Goal: Transaction & Acquisition: Purchase product/service

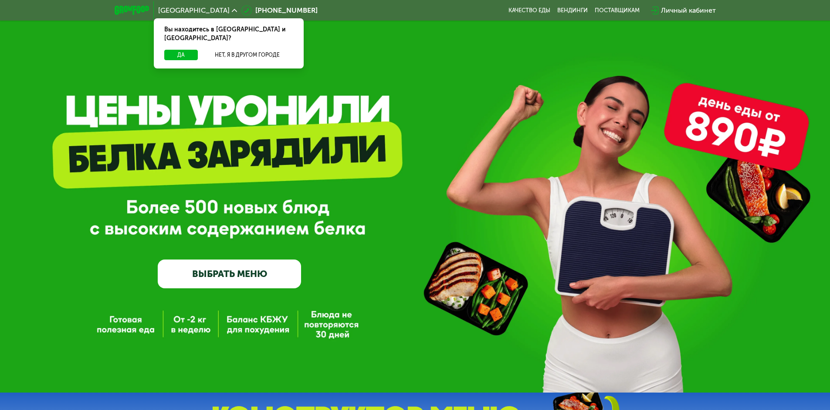
click at [241, 275] on link "ВЫБРАТЬ МЕНЮ" at bounding box center [229, 273] width 143 height 29
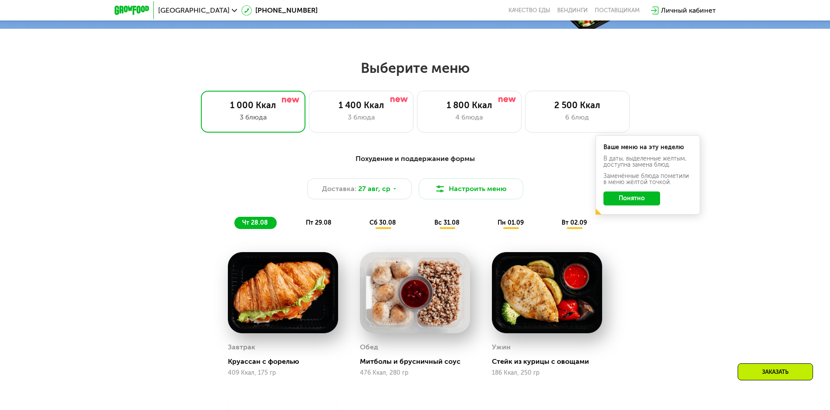
scroll to position [427, 0]
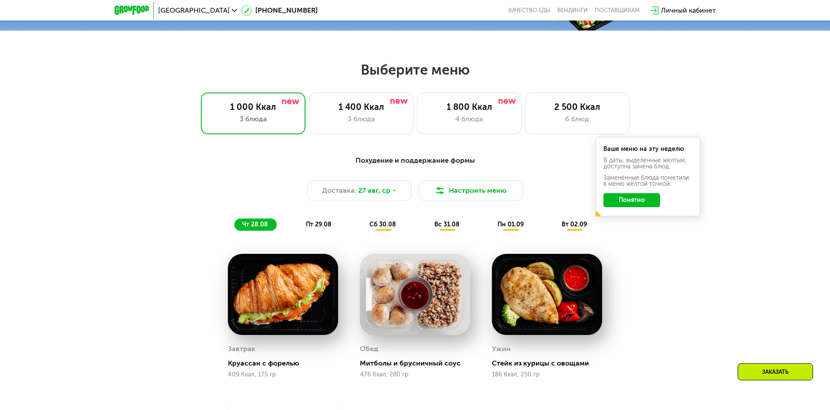
click at [635, 207] on button "Понятно" at bounding box center [632, 200] width 57 height 14
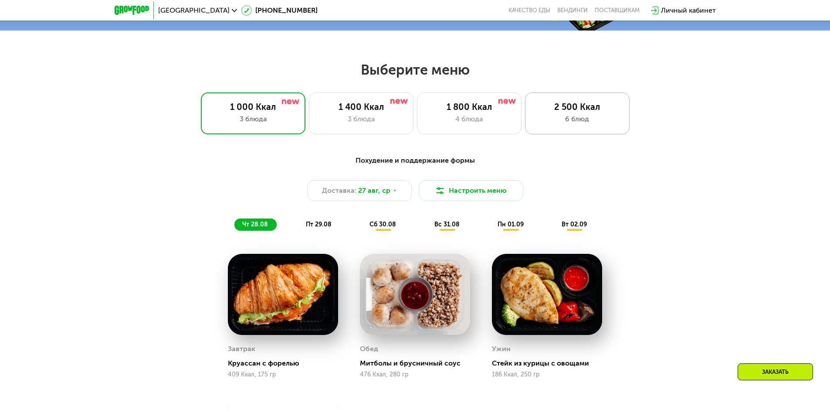
click at [598, 130] on div "2 500 Ккал 6 блюд" at bounding box center [577, 113] width 105 height 42
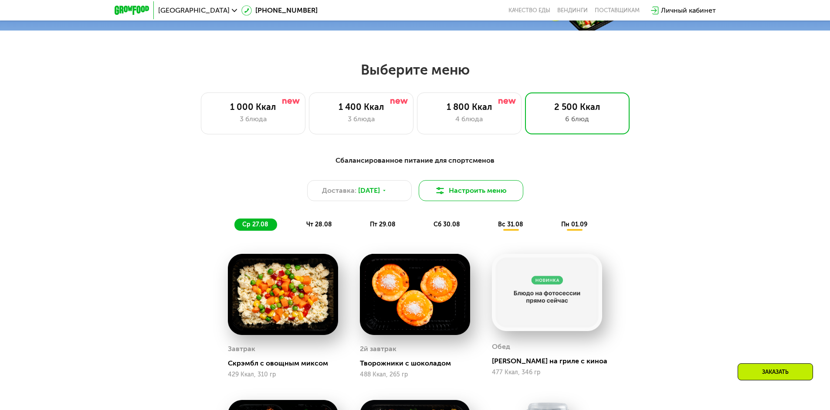
click at [464, 194] on button "Настроить меню" at bounding box center [471, 190] width 105 height 21
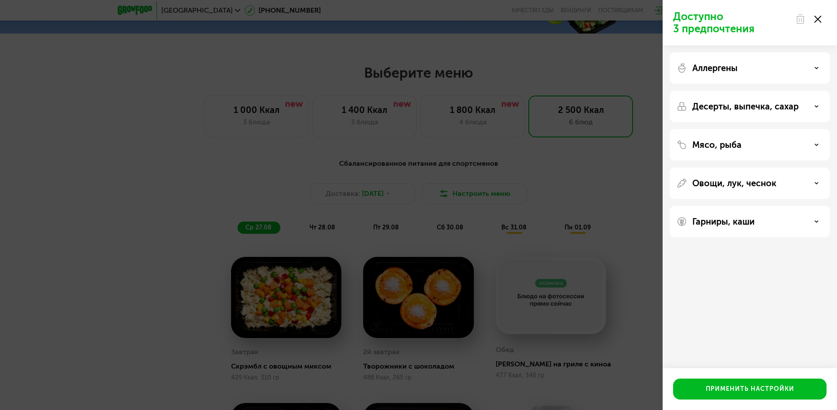
click at [767, 167] on div "Мясо, рыба" at bounding box center [749, 182] width 160 height 31
click at [758, 144] on div "Мясо, рыба" at bounding box center [749, 144] width 146 height 10
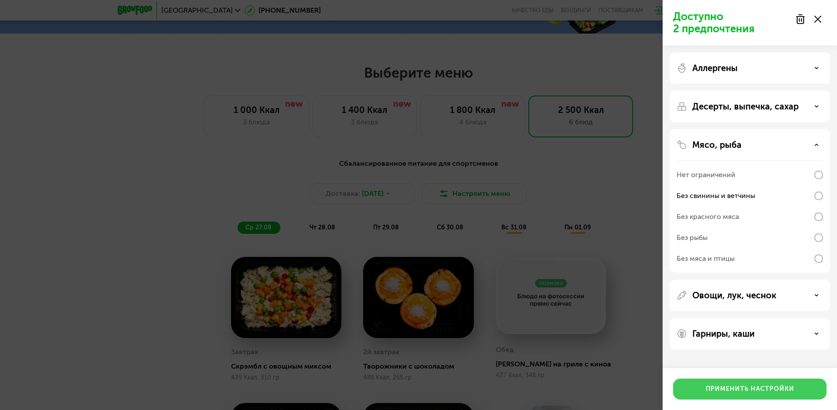
click at [782, 391] on div "Применить настройки" at bounding box center [750, 388] width 88 height 9
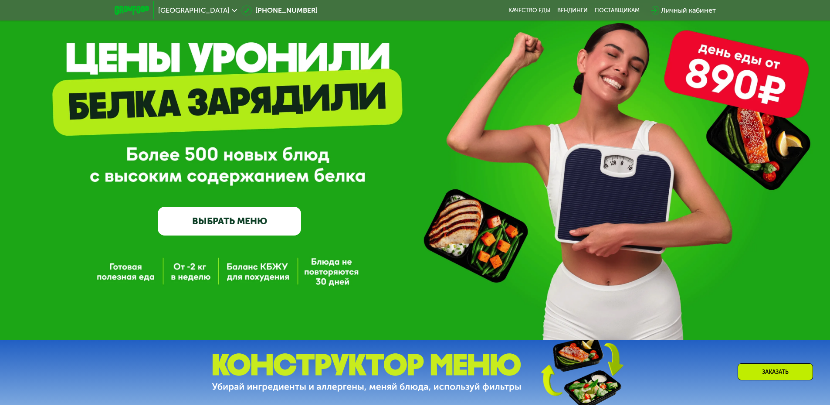
scroll to position [35, 0]
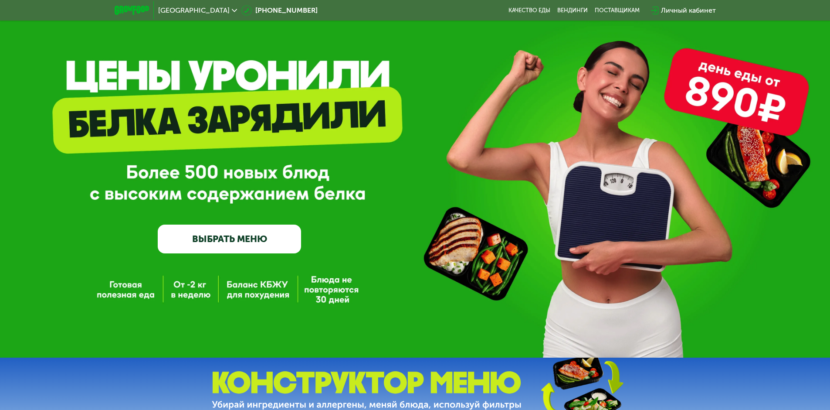
drag, startPoint x: 244, startPoint y: 244, endPoint x: 237, endPoint y: 245, distance: 6.6
click at [243, 244] on link "ВЫБРАТЬ МЕНЮ" at bounding box center [229, 238] width 143 height 29
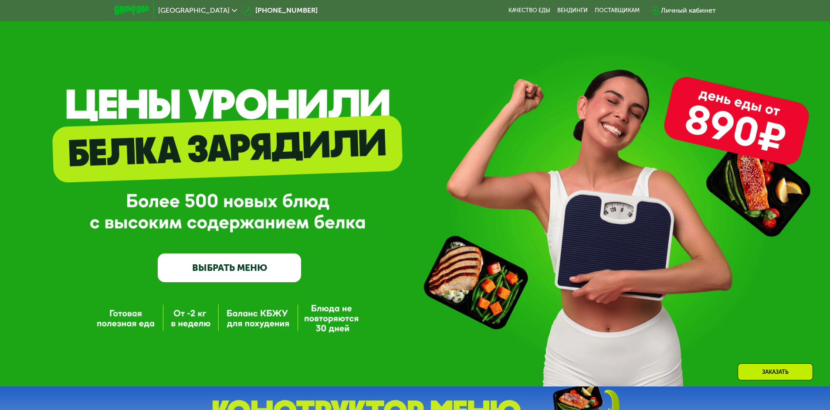
scroll to position [0, 0]
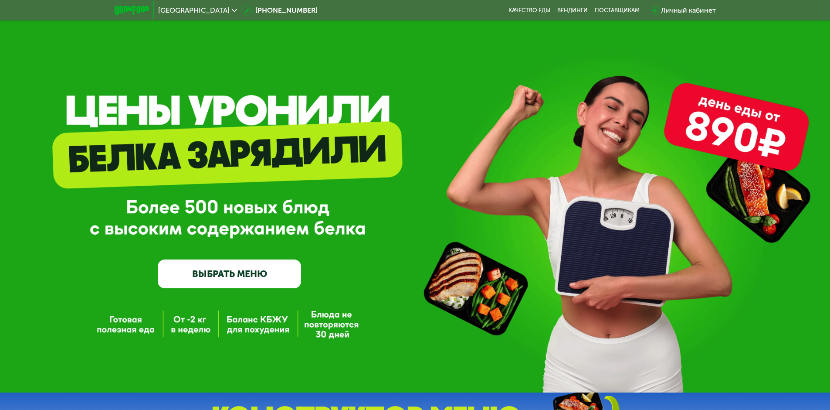
click at [234, 263] on link "ВЫБРАТЬ МЕНЮ" at bounding box center [229, 273] width 143 height 29
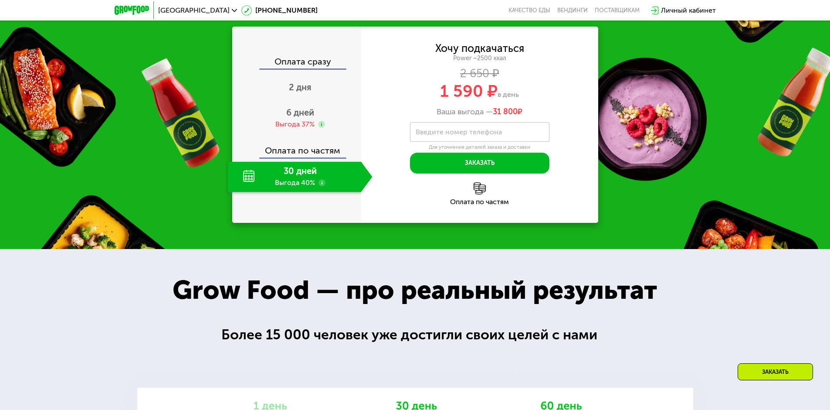
scroll to position [732, 0]
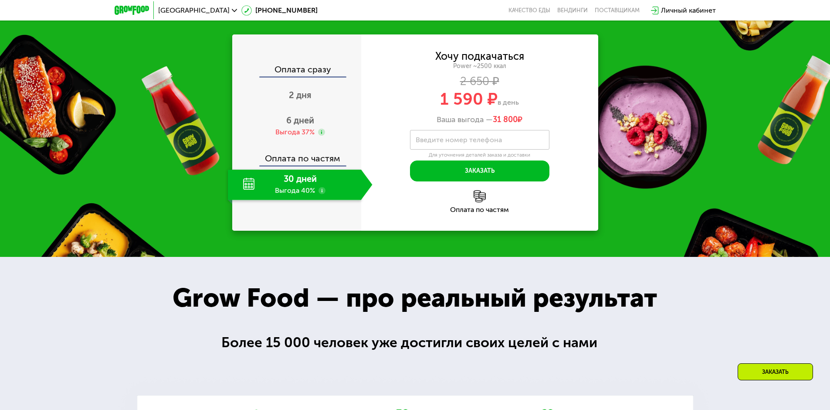
click at [325, 193] on use at bounding box center [322, 190] width 7 height 7
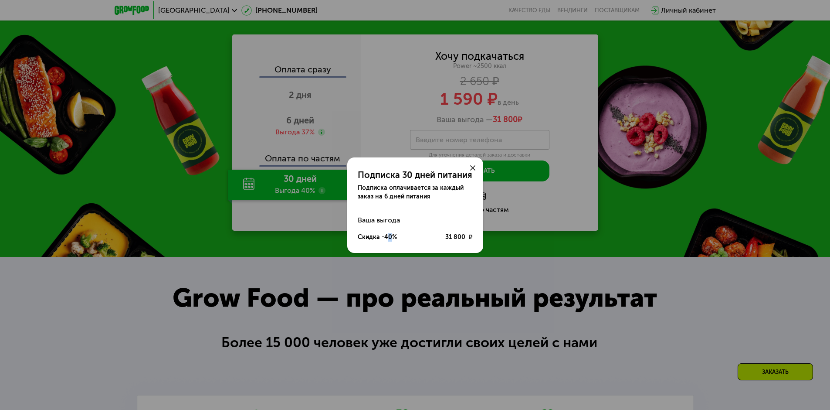
drag, startPoint x: 388, startPoint y: 240, endPoint x: 395, endPoint y: 238, distance: 6.7
click at [391, 239] on div "Скидка -40%" at bounding box center [377, 237] width 39 height 9
click at [472, 167] on icon at bounding box center [472, 167] width 5 height 5
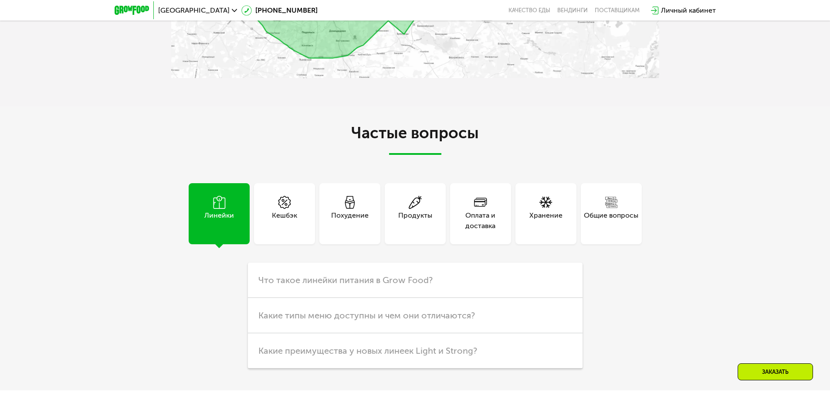
scroll to position [1996, 0]
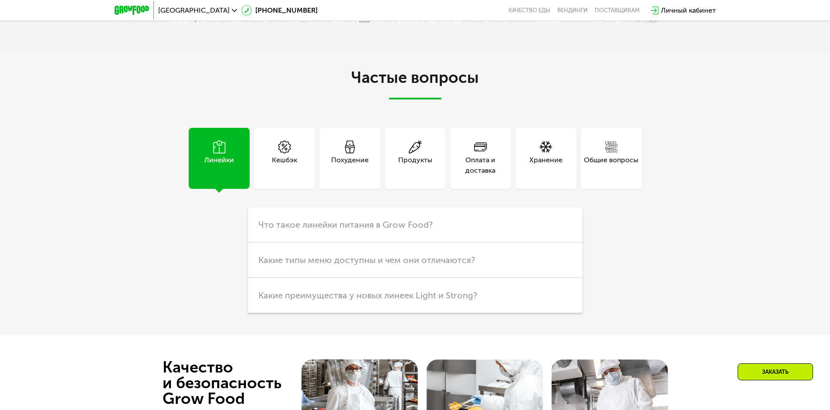
click at [284, 165] on div "Кешбэк" at bounding box center [284, 165] width 25 height 21
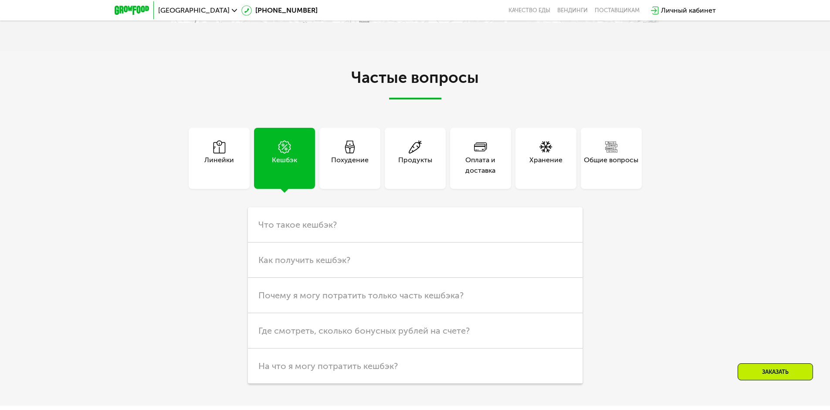
click at [226, 165] on div "Линейки" at bounding box center [219, 165] width 30 height 21
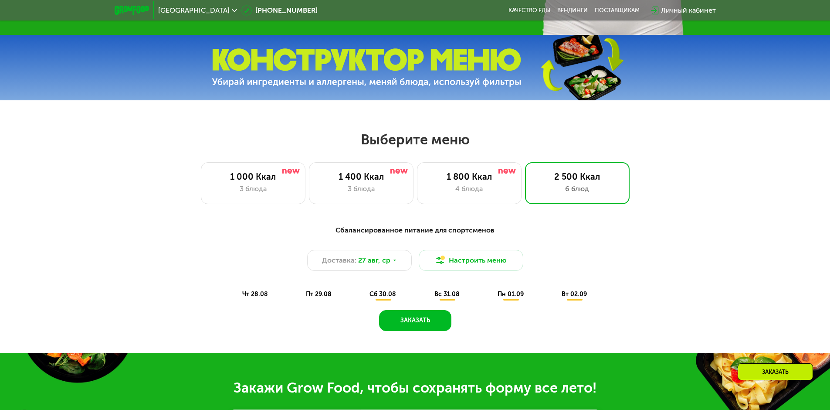
scroll to position [384, 0]
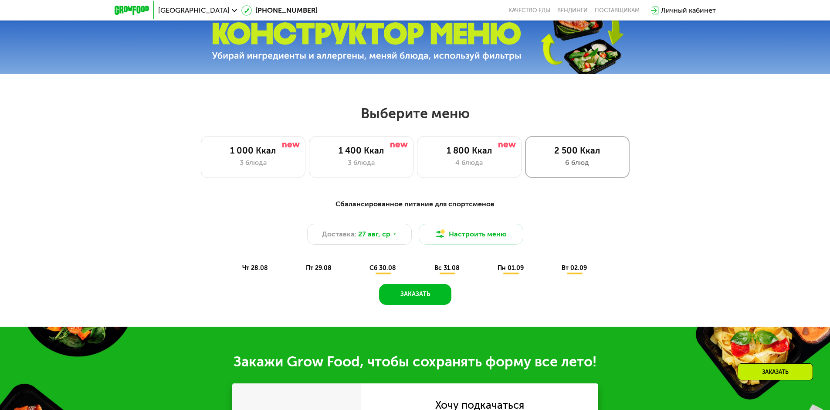
click at [561, 163] on div "6 блюд" at bounding box center [577, 162] width 86 height 10
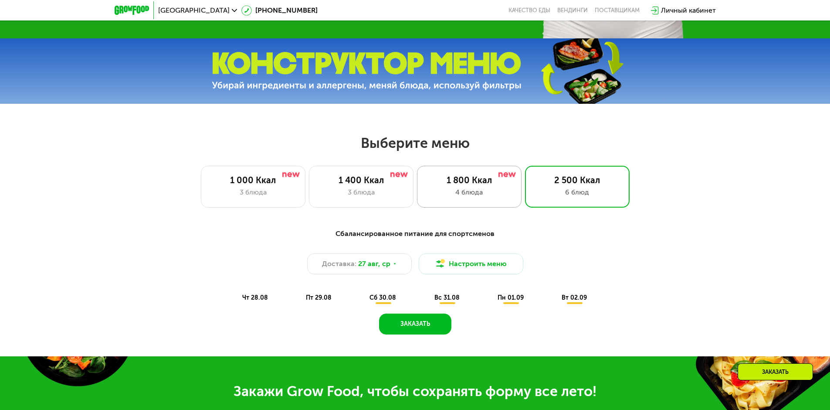
scroll to position [253, 0]
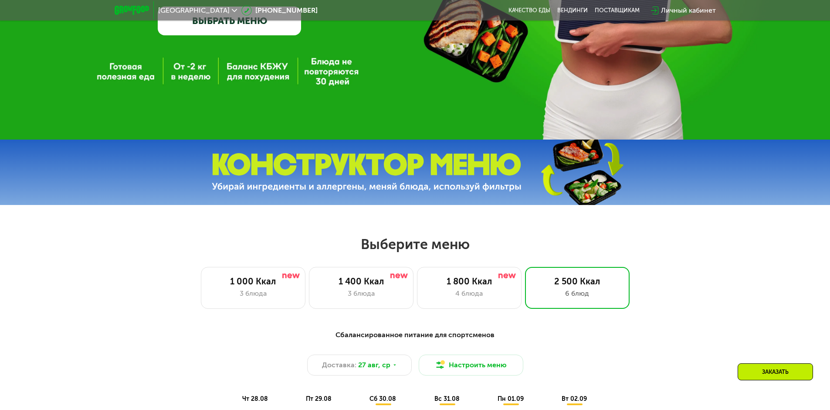
click at [547, 181] on img at bounding box center [581, 172] width 129 height 69
click at [639, 178] on img at bounding box center [581, 172] width 129 height 69
click at [452, 185] on img at bounding box center [367, 172] width 310 height 39
click at [450, 182] on img at bounding box center [367, 172] width 310 height 39
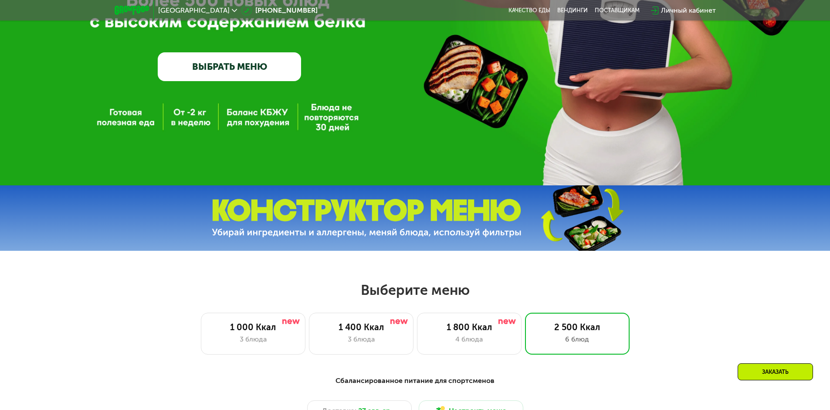
scroll to position [0, 0]
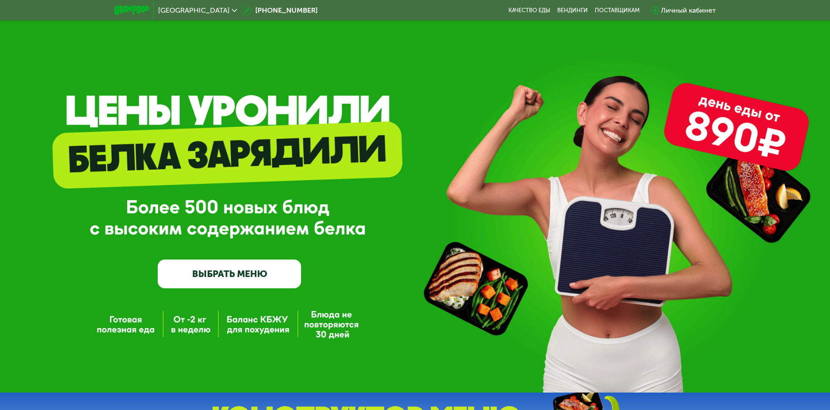
click at [225, 281] on link "ВЫБРАТЬ МЕНЮ" at bounding box center [229, 273] width 143 height 29
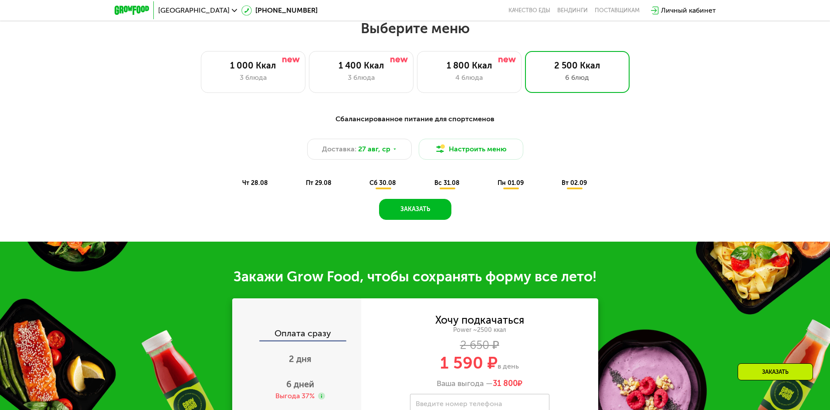
scroll to position [471, 0]
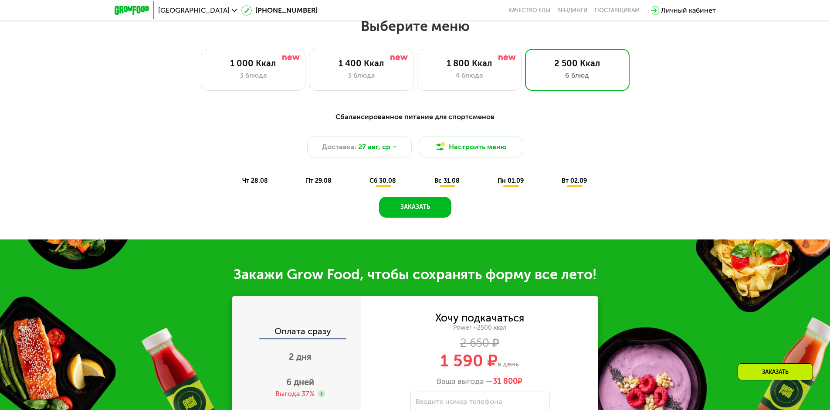
click at [370, 184] on span "сб 30.08" at bounding box center [383, 180] width 27 height 7
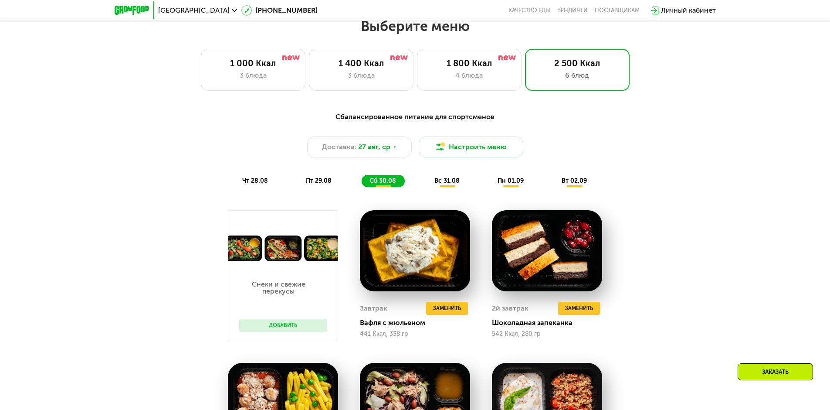
click at [322, 180] on span "пт 29.08" at bounding box center [319, 180] width 26 height 7
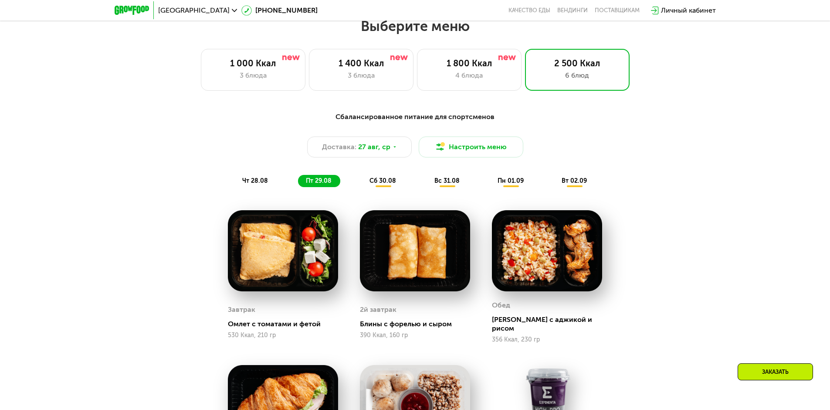
click at [247, 182] on span "чт 28.08" at bounding box center [255, 180] width 26 height 7
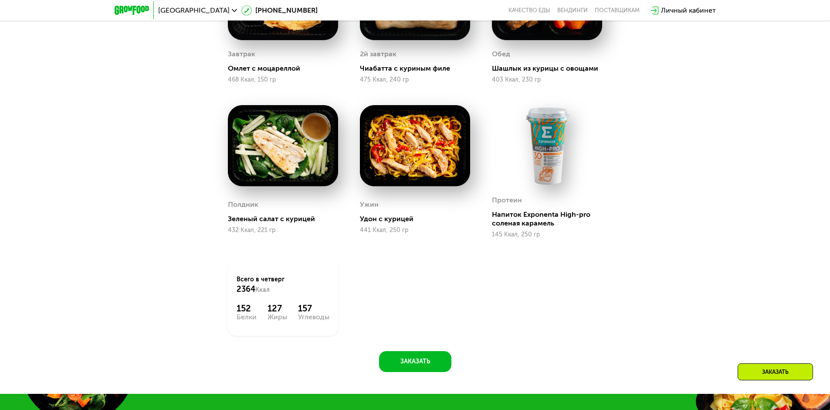
scroll to position [732, 0]
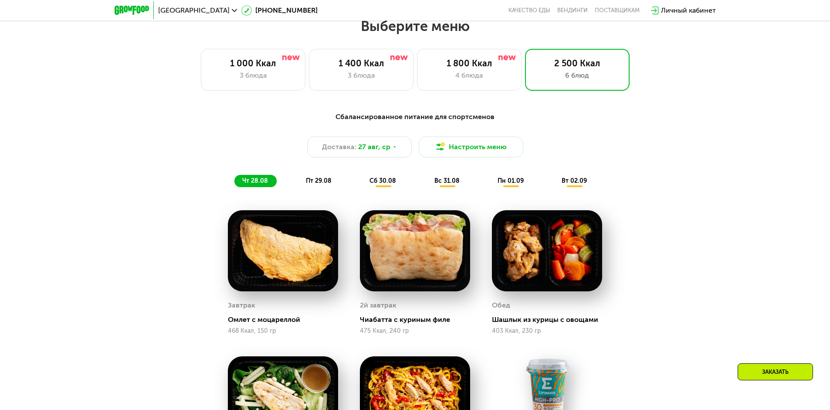
click at [320, 184] on span "пт 29.08" at bounding box center [319, 180] width 26 height 7
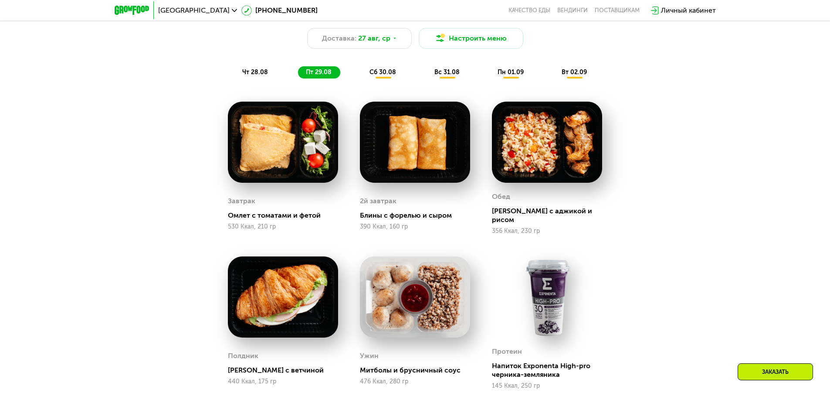
scroll to position [558, 0]
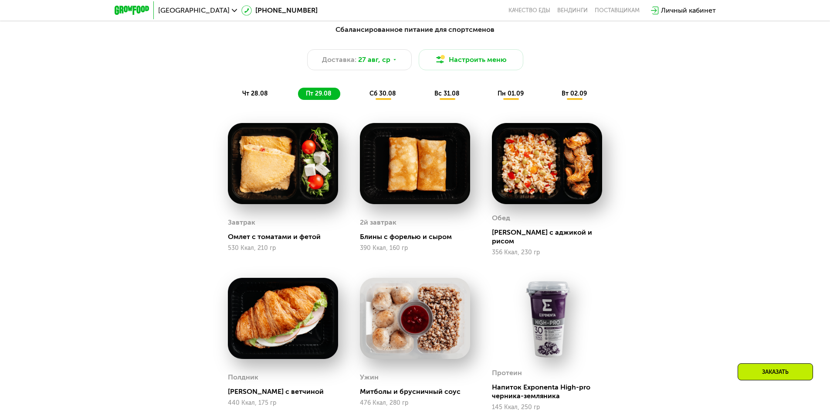
click at [384, 95] on span "сб 30.08" at bounding box center [383, 93] width 27 height 7
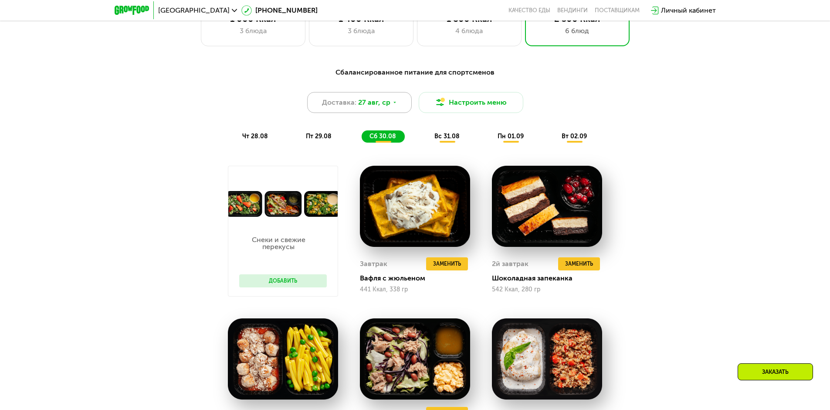
scroll to position [514, 0]
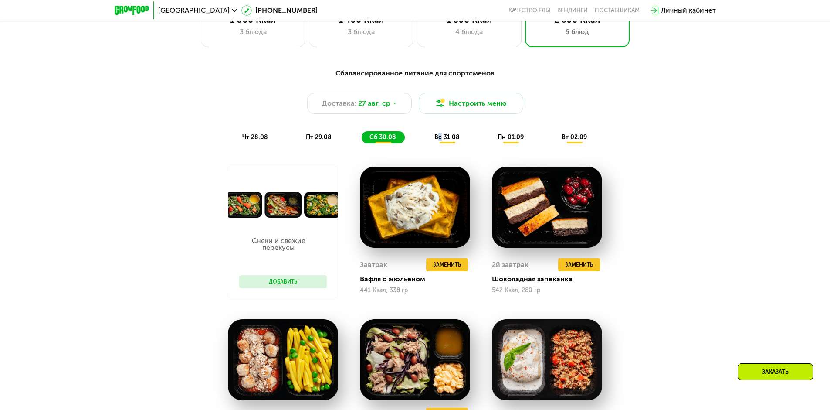
click at [440, 141] on span "вс 31.08" at bounding box center [447, 136] width 25 height 7
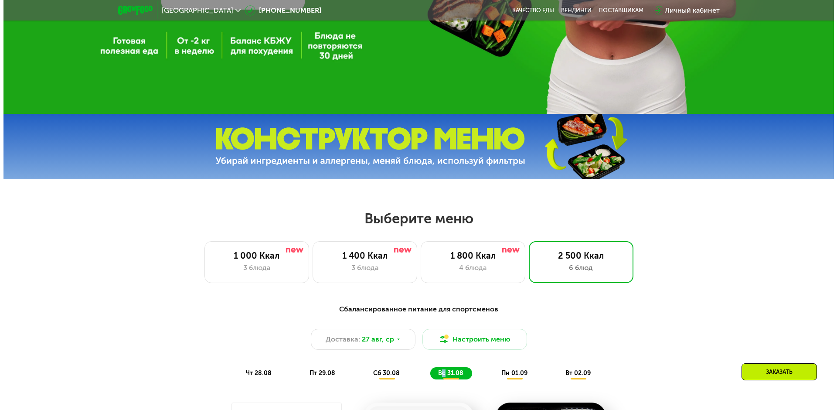
scroll to position [253, 0]
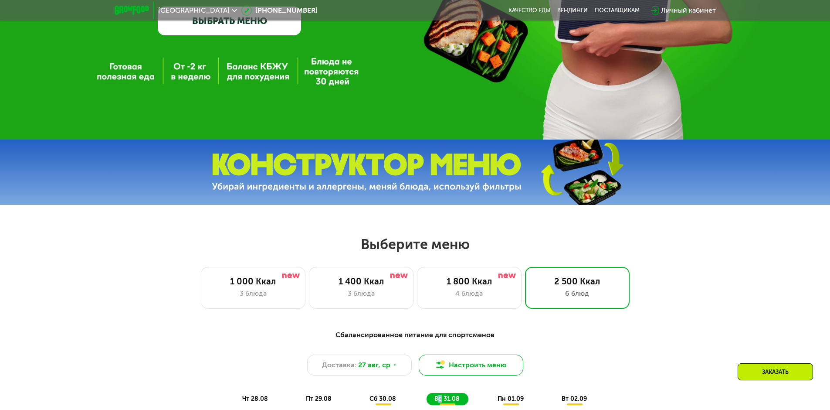
click at [490, 366] on button "Настроить меню" at bounding box center [471, 364] width 105 height 21
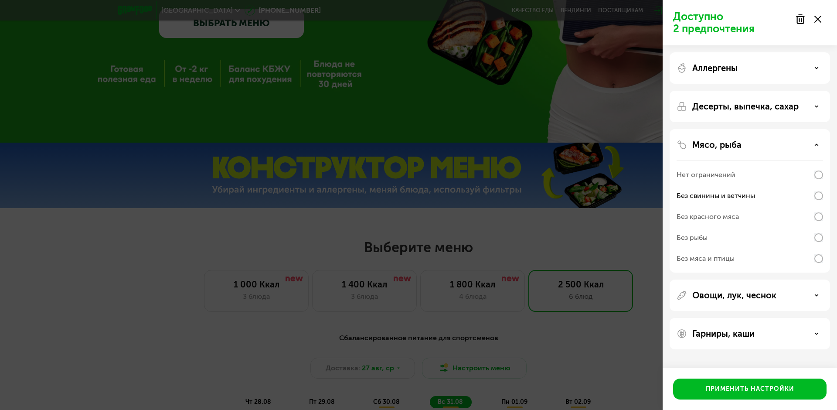
click at [813, 69] on div "Аллергены" at bounding box center [749, 68] width 146 height 10
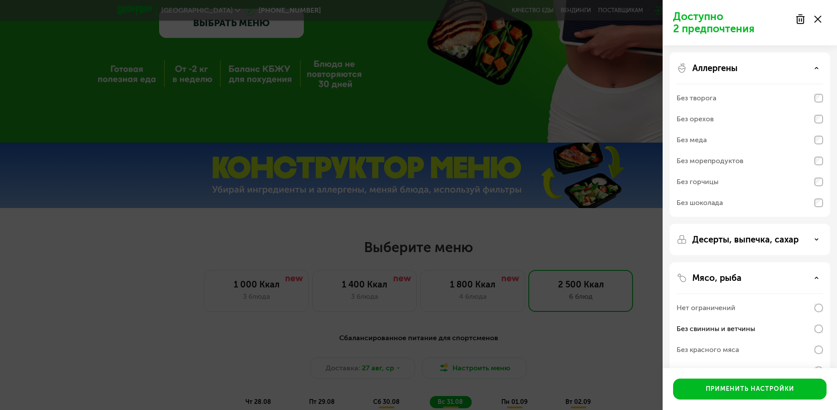
click at [813, 69] on div "Аллергены" at bounding box center [749, 68] width 146 height 10
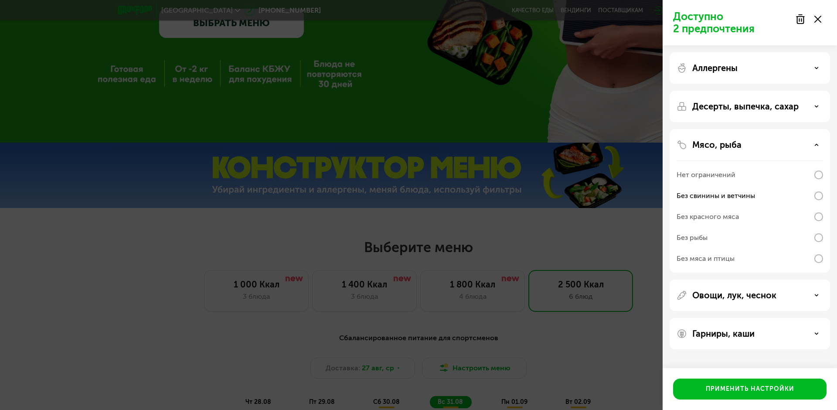
click at [804, 129] on div "Десерты, выпечка, сахар" at bounding box center [749, 200] width 160 height 143
click at [830, 104] on div "Аллергены Десерты, выпечка, сахар Мясо, рыба Нет ограничений Без свинины и ветч…" at bounding box center [750, 200] width 174 height 311
click at [807, 106] on div "Десерты, выпечка, сахар" at bounding box center [749, 106] width 146 height 10
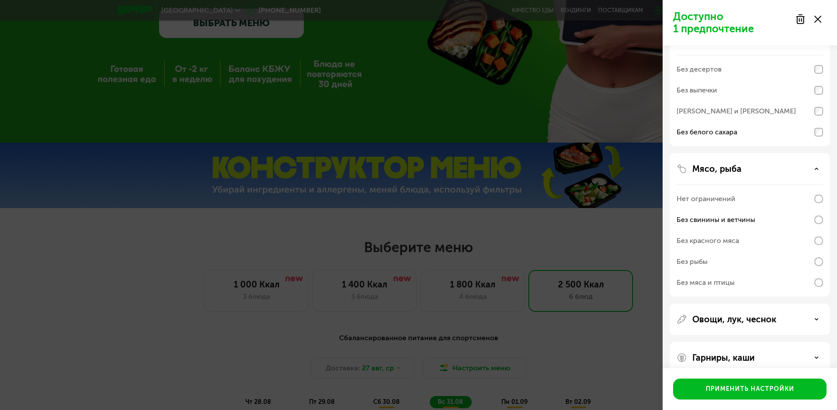
scroll to position [81, 0]
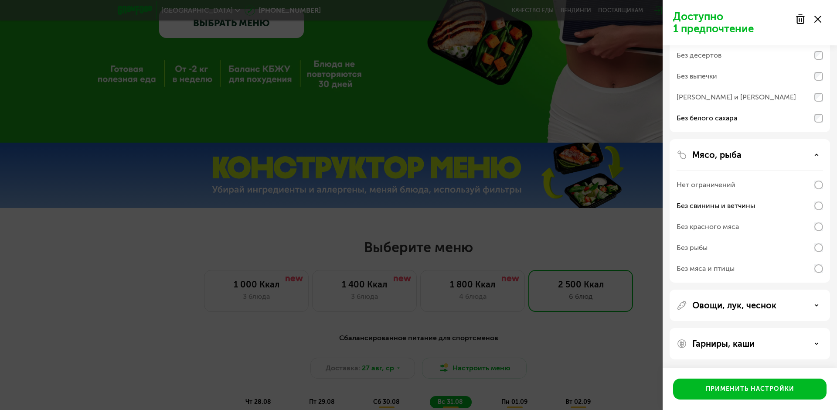
click at [795, 303] on div "Овощи, лук, чеснок" at bounding box center [749, 305] width 146 height 10
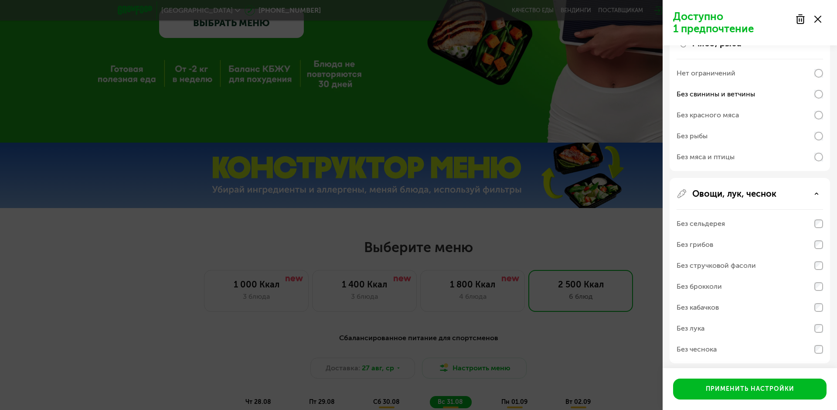
scroll to position [235, 0]
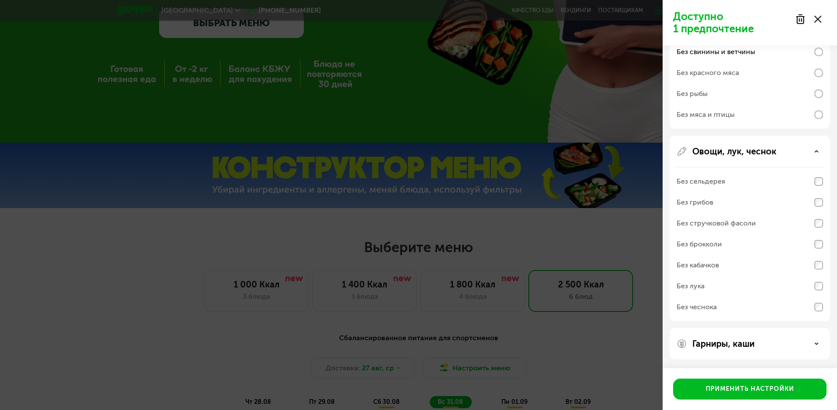
click at [814, 338] on div "Гарниры, каши" at bounding box center [749, 343] width 160 height 31
click at [822, 351] on div "Гарниры, каши" at bounding box center [749, 343] width 160 height 31
click at [816, 344] on icon at bounding box center [816, 343] width 4 height 4
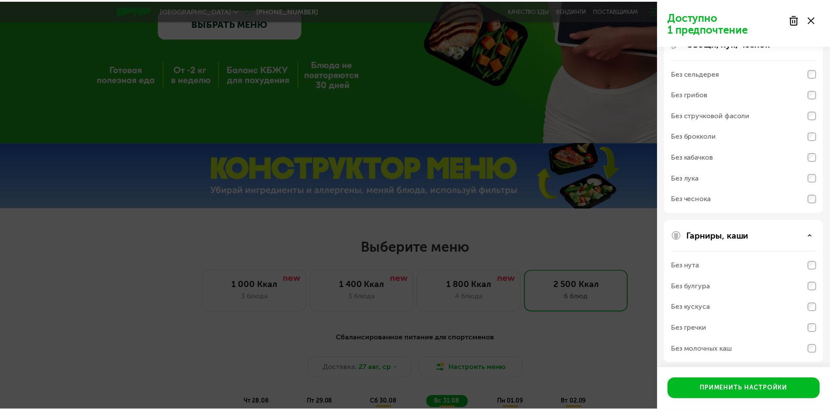
scroll to position [347, 0]
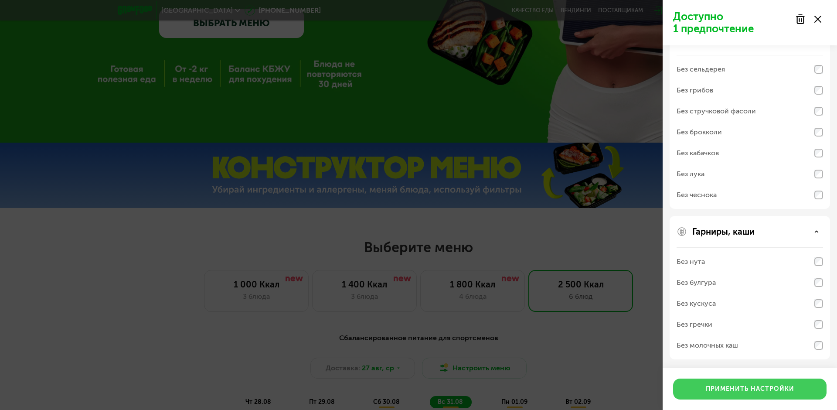
click at [768, 391] on div "Применить настройки" at bounding box center [750, 388] width 88 height 9
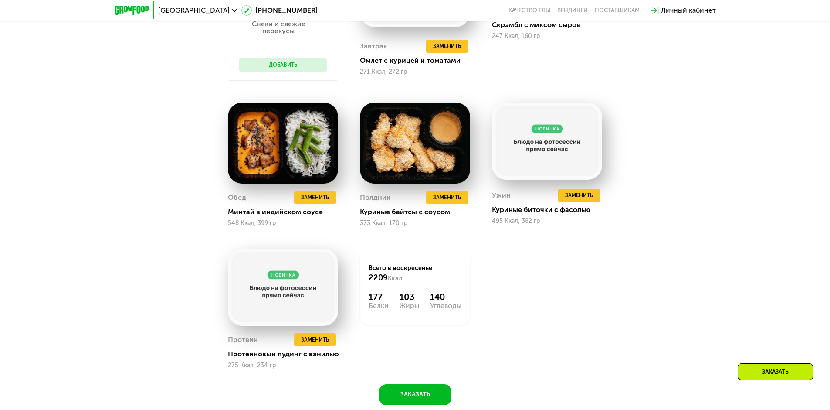
scroll to position [732, 0]
